Goal: Ask a question

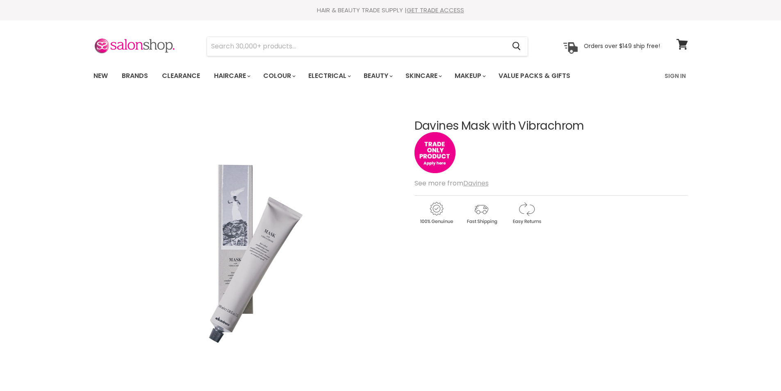
click at [476, 185] on u "Davines" at bounding box center [475, 182] width 25 height 9
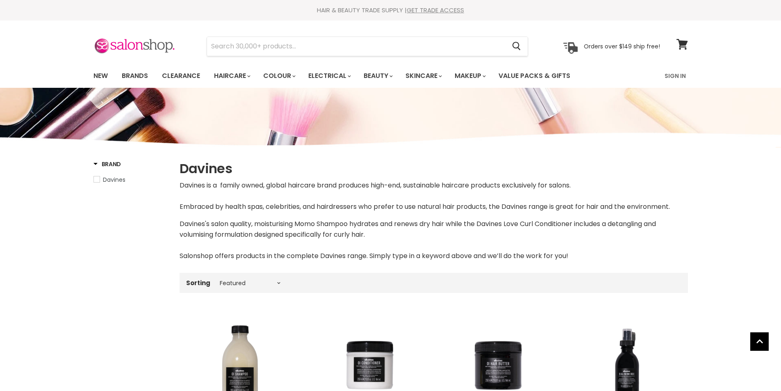
select select "manual"
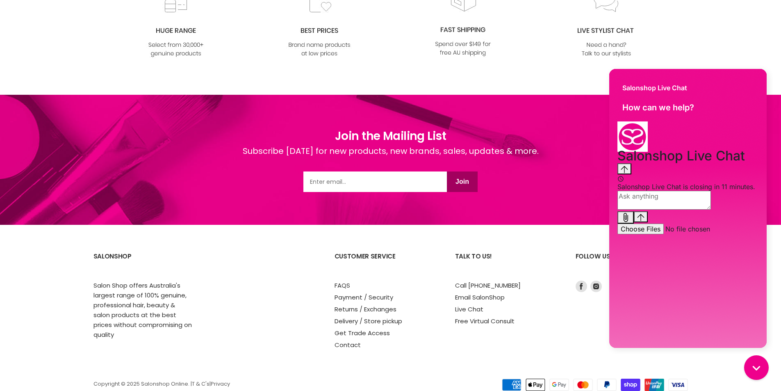
scroll to position [1049, 0]
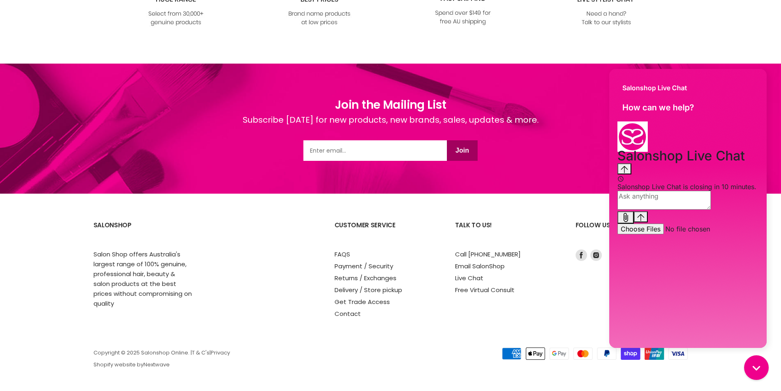
click at [553, 306] on div "Talk to us! Call 1300 658 563 Email SalonShop Live Chat Free Virtual Consult" at bounding box center [511, 266] width 112 height 103
click at [481, 267] on link "Email SalonShop" at bounding box center [480, 266] width 50 height 9
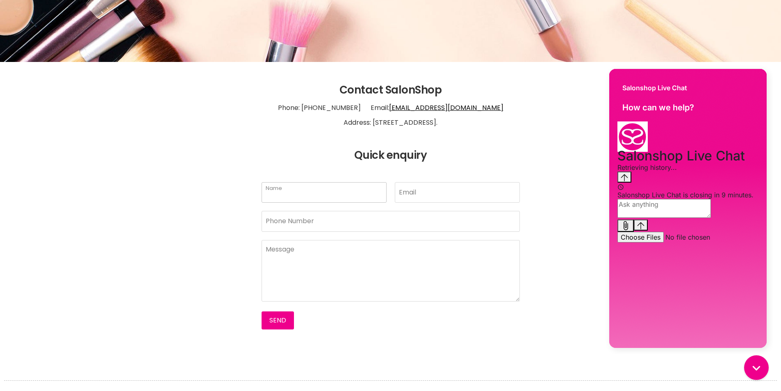
click at [302, 190] on input "Name" at bounding box center [324, 192] width 125 height 21
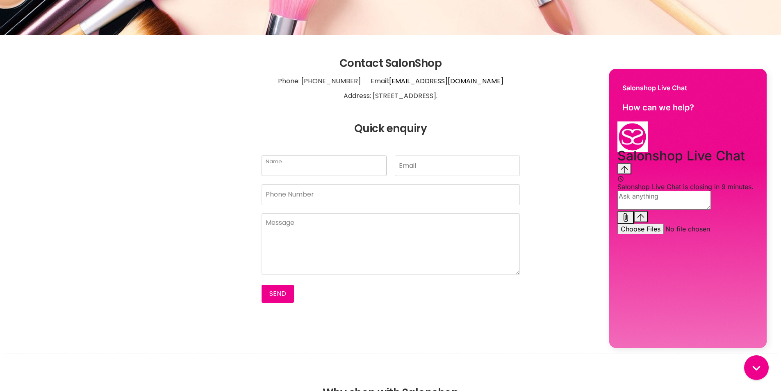
scroll to position [205, 0]
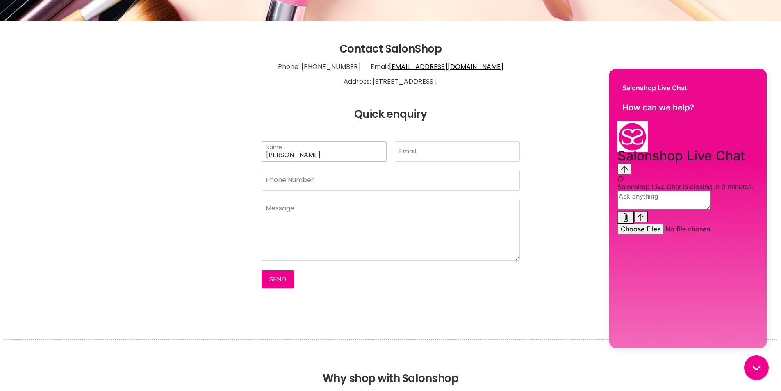
type input "DEBBIE SCHIMKAT"
type input "hairraisers@bigpond.com"
type input "0412056110"
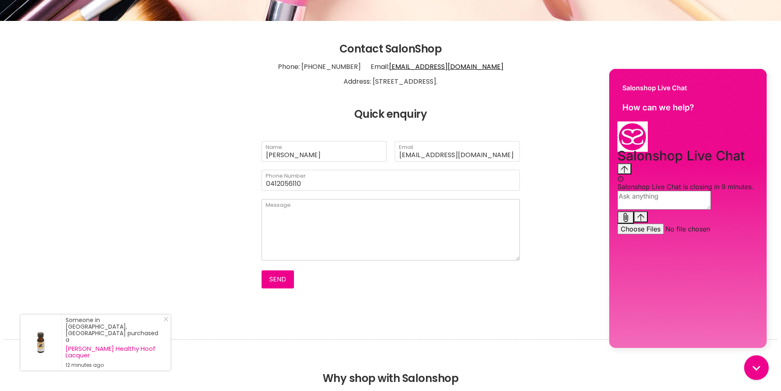
click at [290, 216] on textarea "Main content" at bounding box center [391, 230] width 258 height 62
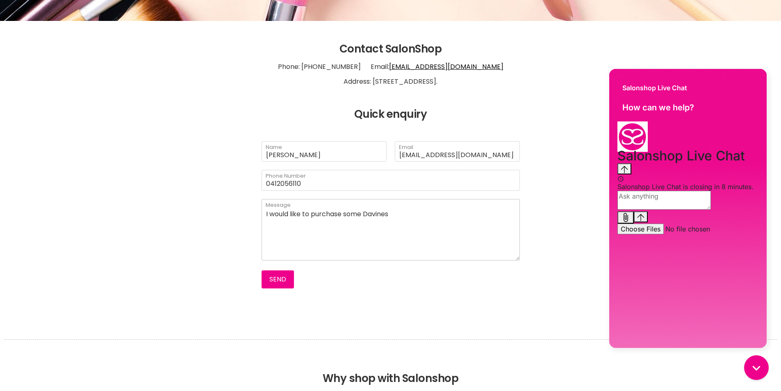
click at [392, 213] on textarea "I would like to purchase some Davines" at bounding box center [391, 230] width 258 height 62
paste textarea "Davines Vibrachrom colours"
click at [392, 212] on textarea "I would like to purchase some Davines Davines Vibrachrom colours" at bounding box center [391, 230] width 258 height 62
click at [471, 216] on textarea "I would like to purchase some Davines Vibrachrom colours" at bounding box center [391, 230] width 258 height 62
drag, startPoint x: 263, startPoint y: 220, endPoint x: 346, endPoint y: 222, distance: 82.4
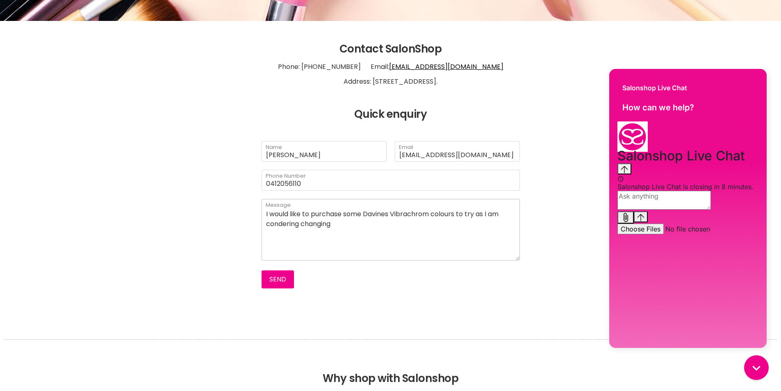
click at [346, 222] on textarea "I would like to purchase some Davines Vibrachrom colours to try as I am conderi…" at bounding box center [391, 230] width 258 height 62
drag, startPoint x: 459, startPoint y: 212, endPoint x: 512, endPoint y: 212, distance: 53.3
click at [512, 212] on textarea "I would like to purchase some Davines Vibrachrom colours to try as I am" at bounding box center [391, 230] width 258 height 62
click at [467, 214] on textarea "I would like to purchase some Davines Vibrachrom colours" at bounding box center [391, 230] width 258 height 62
click at [509, 214] on textarea "I would like to purchase some Davines Vibrachrom colours for a new client" at bounding box center [391, 230] width 258 height 62
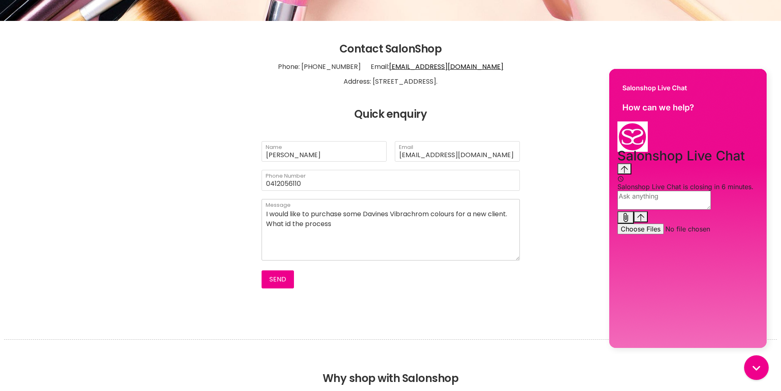
click at [291, 233] on textarea "I would like to purchase some Davines Vibrachrom colours for a new client. What…" at bounding box center [391, 230] width 258 height 62
click at [340, 235] on textarea "I would like to purchase some Davines Vibrachrom colours for a new client. What…" at bounding box center [391, 230] width 258 height 62
click at [331, 233] on textarea "I would like to purchase some Davines Vibrachrom colours for a new client. What…" at bounding box center [391, 230] width 258 height 62
drag, startPoint x: 378, startPoint y: 229, endPoint x: 321, endPoint y: 253, distance: 61.8
click at [321, 253] on textarea "I would like to purchase some Davines Vibrachrom colours for a new client. What…" at bounding box center [391, 230] width 258 height 62
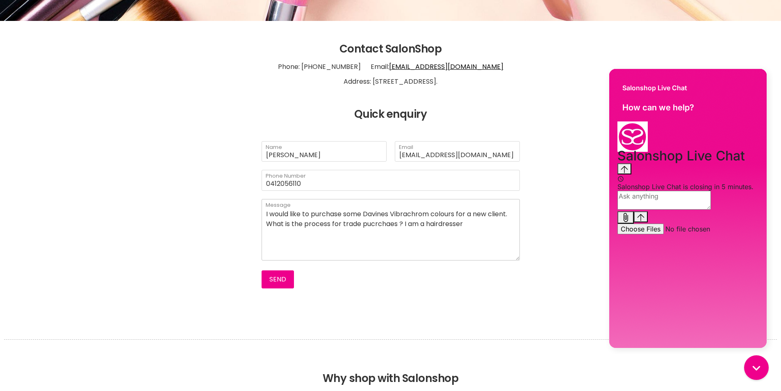
drag, startPoint x: 471, startPoint y: 233, endPoint x: 404, endPoint y: 234, distance: 66.5
click at [404, 234] on textarea "I would like to purchase some Davines Vibrachrom colours for a new client. What…" at bounding box center [391, 230] width 258 height 62
drag, startPoint x: 372, startPoint y: 234, endPoint x: 356, endPoint y: 240, distance: 17.0
click at [356, 240] on textarea "I would like to purchase some Davines Vibrachrom colours for a new client. Do y…" at bounding box center [391, 230] width 258 height 62
click at [396, 234] on textarea "I would like to purchase some Davines Vibrachrom colours for a new client. Do y…" at bounding box center [391, 230] width 258 height 62
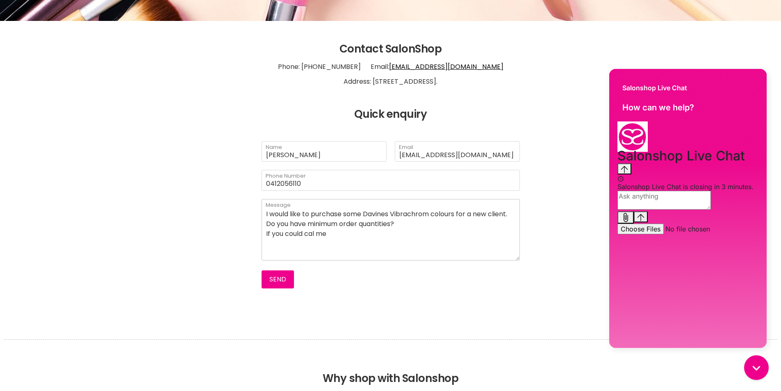
click at [315, 242] on textarea "I would like to purchase some Davines Vibrachrom colours for a new client. Do y…" at bounding box center [391, 230] width 258 height 62
click at [347, 243] on textarea "I would like to purchase some Davines Vibrachrom colours for a new client. Do y…" at bounding box center [391, 230] width 258 height 62
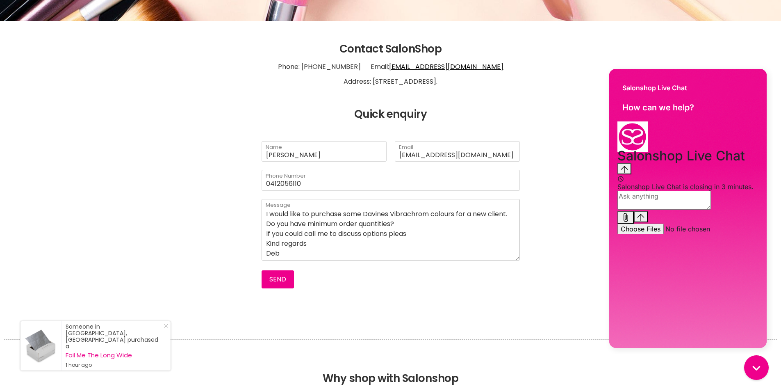
click at [413, 244] on textarea "I would like to purchase some Davines Vibrachrom colours for a new client. Do y…" at bounding box center [391, 230] width 258 height 62
type textarea "I would like to purchase some Davines Vibrachrom colours for a new client. Do y…"
click at [275, 278] on button "Send" at bounding box center [278, 279] width 32 height 18
